Goal: Task Accomplishment & Management: Complete application form

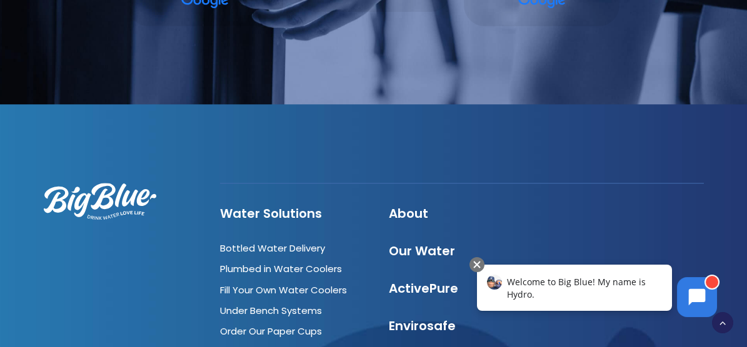
scroll to position [4436, 0]
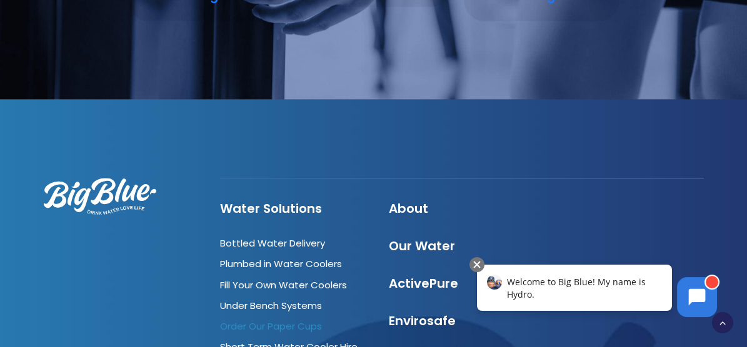
click at [261, 320] on link "Order Our Paper Cups" at bounding box center [271, 326] width 102 height 13
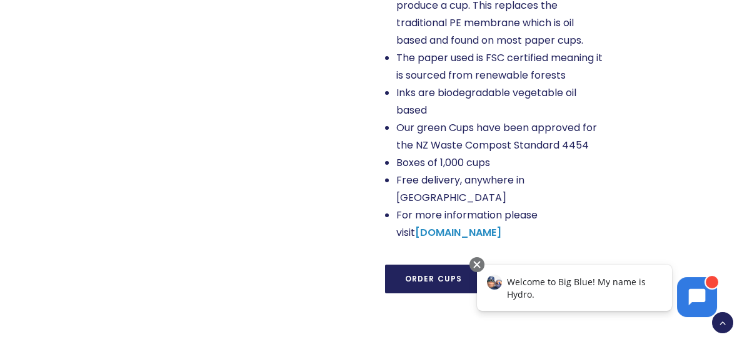
scroll to position [1187, 0]
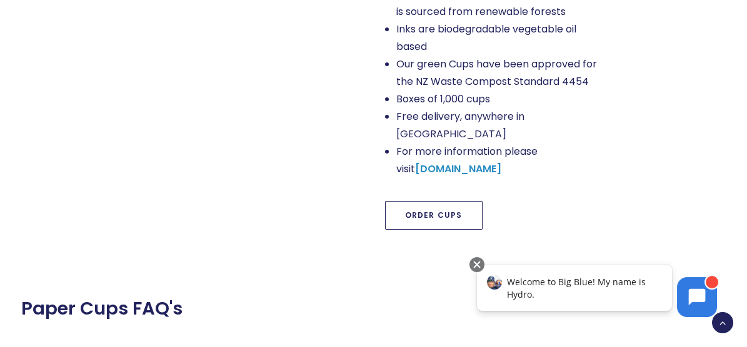
click at [432, 201] on link "Order Cups" at bounding box center [433, 215] width 97 height 29
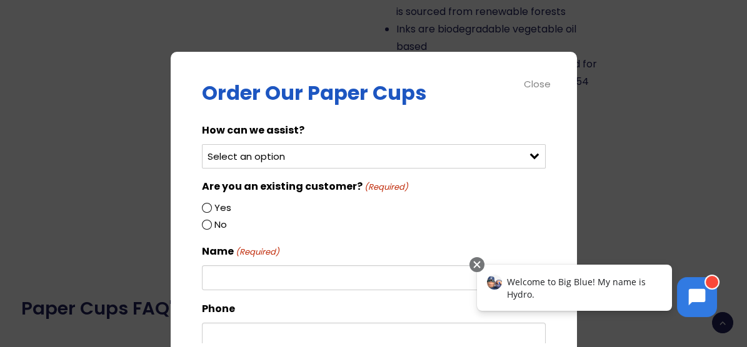
click at [310, 152] on select "Select an option Order green cups Order blue cups I need something else" at bounding box center [374, 156] width 344 height 24
select select "Order blue cups"
click at [202, 144] on select "Select an option Order green cups Order blue cups I need something else" at bounding box center [374, 156] width 344 height 24
click at [205, 207] on input "Yes" at bounding box center [207, 208] width 10 height 10
radio input "true"
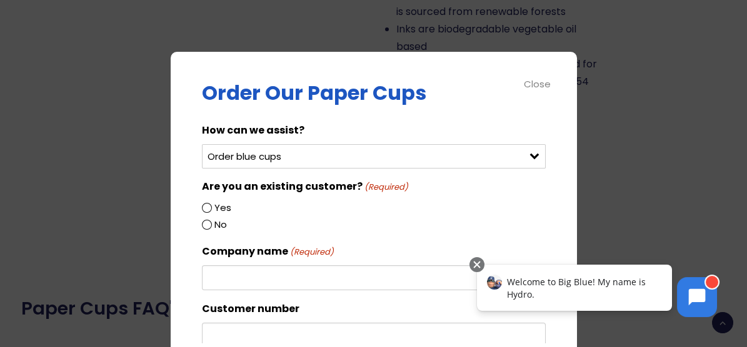
click at [203, 206] on input "Yes" at bounding box center [207, 208] width 10 height 10
click at [206, 209] on input "Yes" at bounding box center [207, 208] width 10 height 10
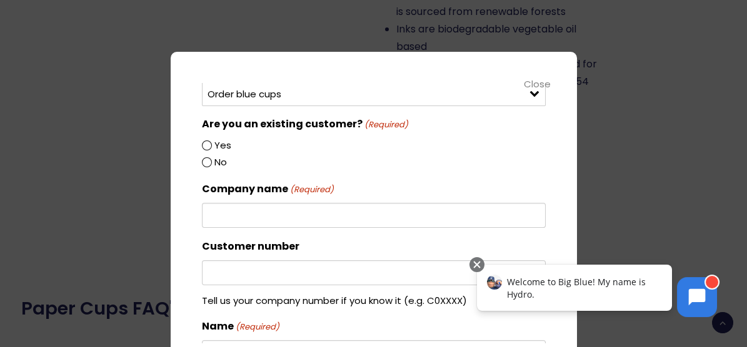
click at [267, 217] on input "Company name (Required)" at bounding box center [374, 215] width 344 height 25
type input "Rivertown Automotive"
click at [281, 276] on input "Customer number" at bounding box center [374, 273] width 344 height 25
paste input "C026178"
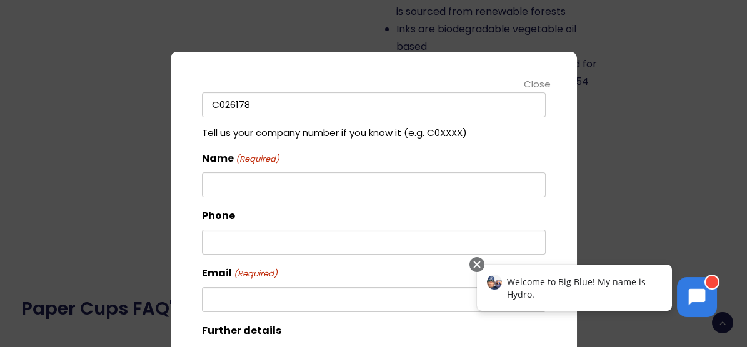
scroll to position [250, 0]
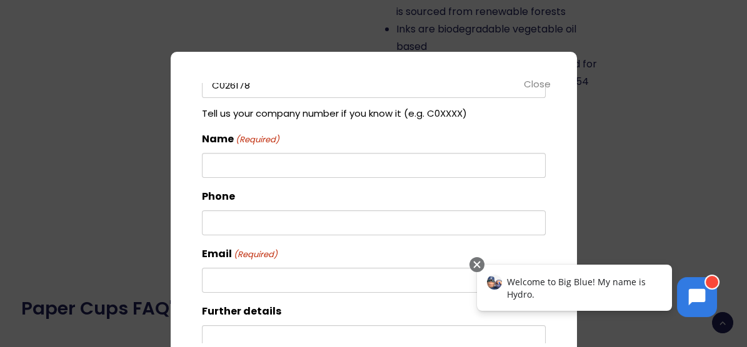
type input "C026178"
click at [262, 170] on input "Name (Required)" at bounding box center [374, 165] width 344 height 25
type input "[PERSON_NAME]"
type input "033278686"
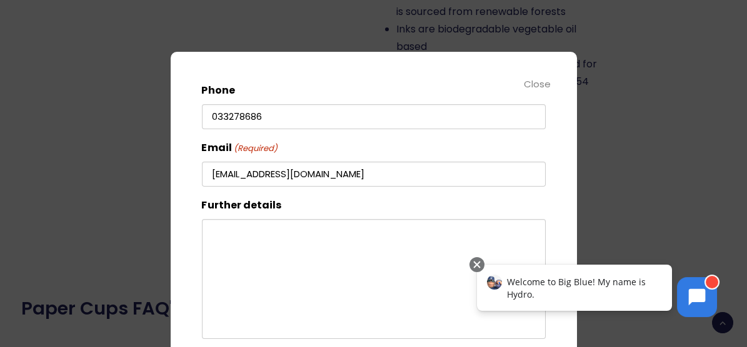
scroll to position [406, 0]
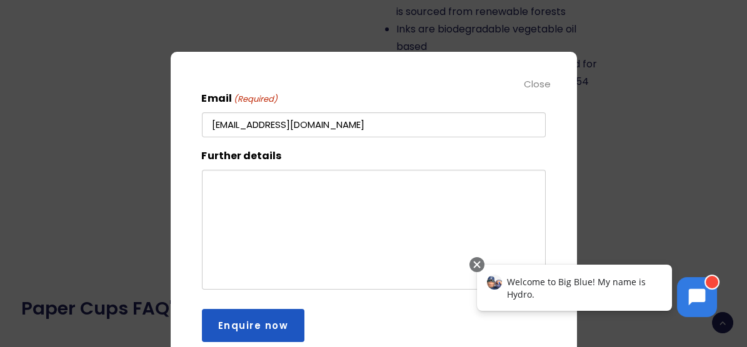
type input "[EMAIL_ADDRESS][DOMAIN_NAME]"
drag, startPoint x: 439, startPoint y: 62, endPoint x: 386, endPoint y: 74, distance: 53.8
click at [386, 74] on div "Order Our Paper Cups How can we assist? Select an option Order green cups Order…" at bounding box center [374, 213] width 406 height 323
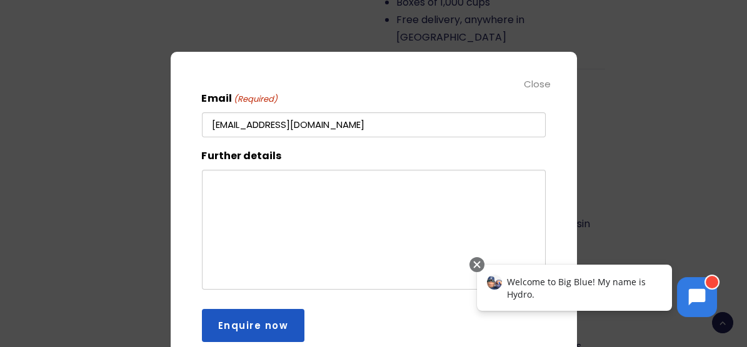
scroll to position [812, 0]
click at [247, 189] on textarea "Further details" at bounding box center [374, 230] width 344 height 120
click at [531, 86] on div "Close" at bounding box center [538, 84] width 28 height 14
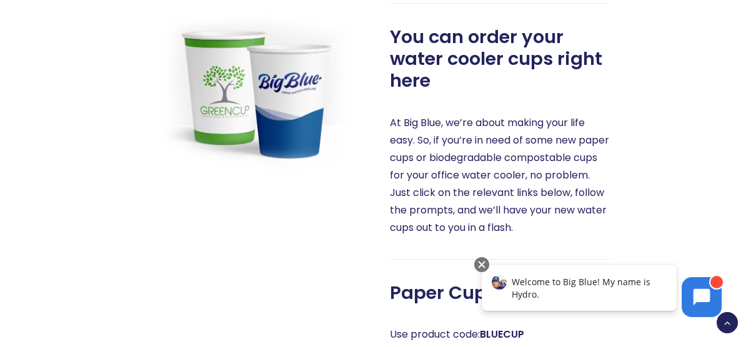
scroll to position [375, 0]
